Goal: Information Seeking & Learning: Check status

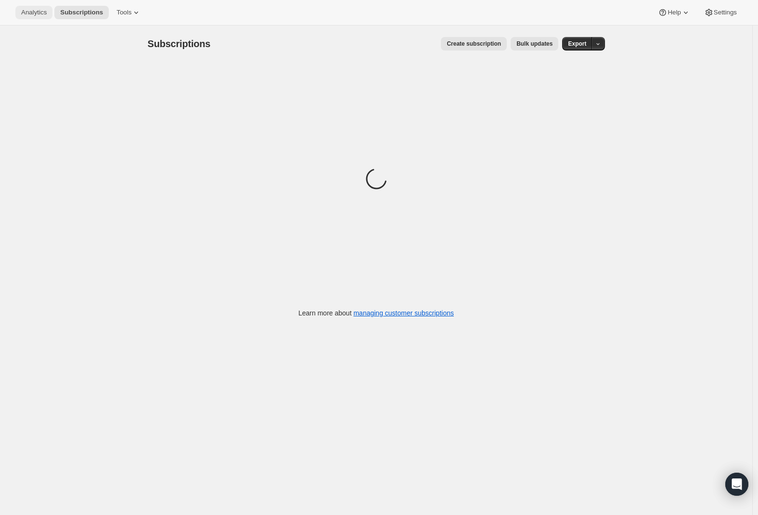
click at [32, 17] on button "Analytics" at bounding box center [33, 12] width 37 height 13
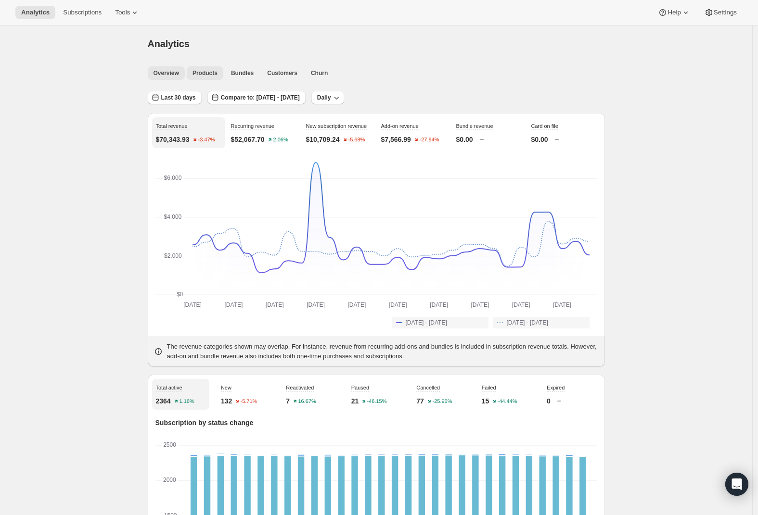
click at [216, 73] on span "Products" at bounding box center [205, 73] width 25 height 8
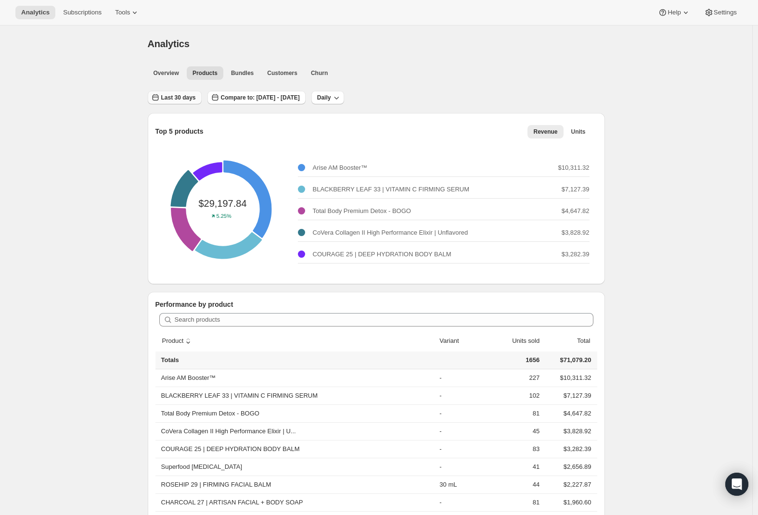
click at [197, 103] on button "Last 30 days" at bounding box center [175, 97] width 54 height 13
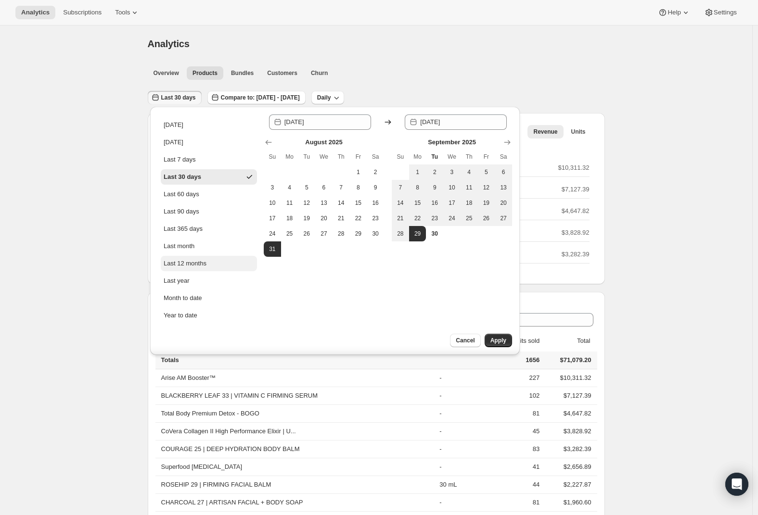
click at [211, 258] on button "Last 12 months" at bounding box center [209, 263] width 96 height 15
type input "[DATE]"
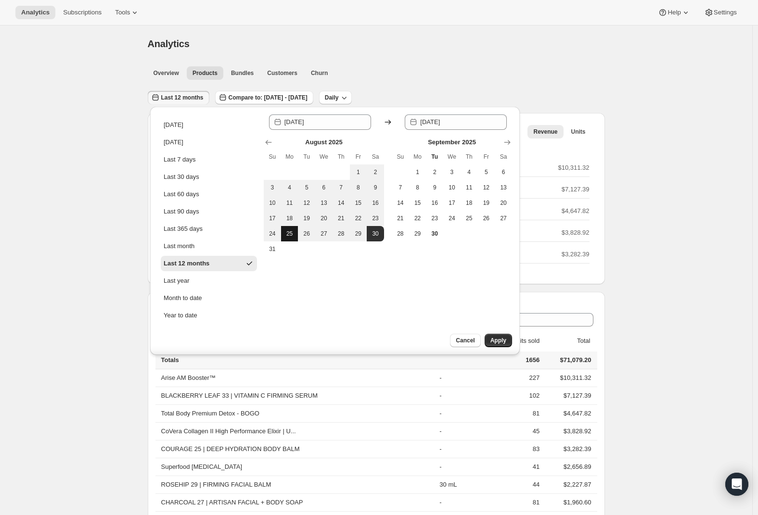
drag, startPoint x: 180, startPoint y: 207, endPoint x: 282, endPoint y: 236, distance: 105.1
click at [181, 208] on div "Last 90 days" at bounding box center [182, 212] width 36 height 10
type input "[DATE]"
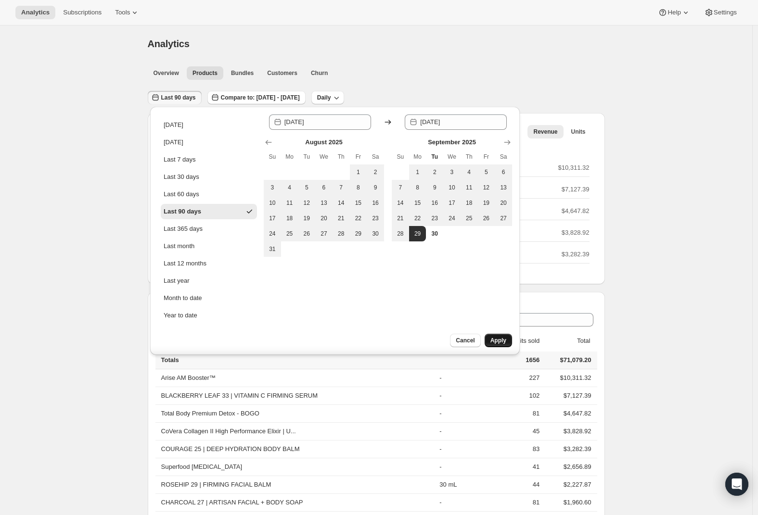
click at [507, 341] on button "Apply" at bounding box center [498, 340] width 27 height 13
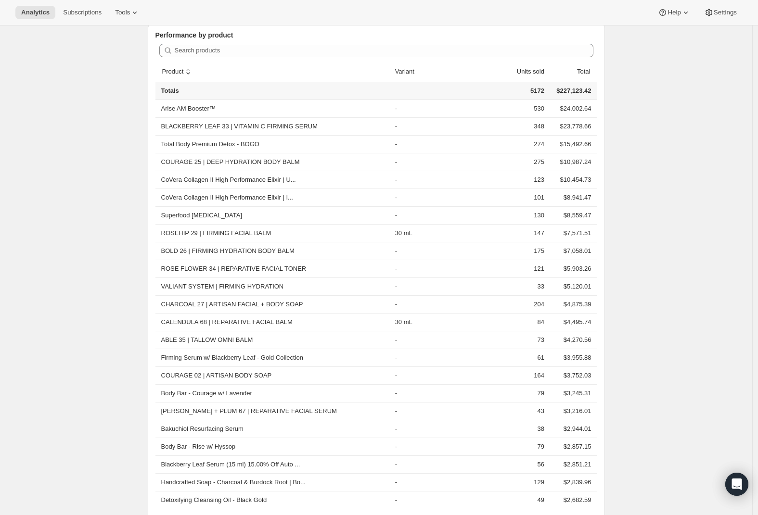
scroll to position [267, 0]
